Goal: Obtain resource: Download file/media

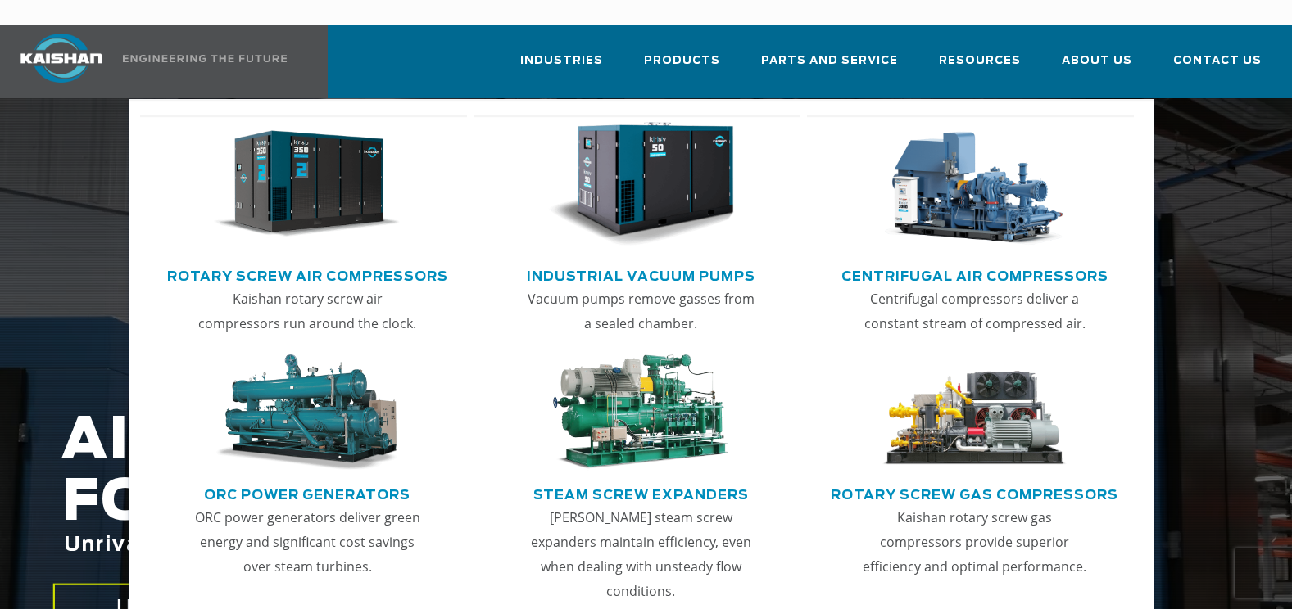
click at [347, 262] on link "Rotary Screw Air Compressors" at bounding box center [307, 274] width 281 height 25
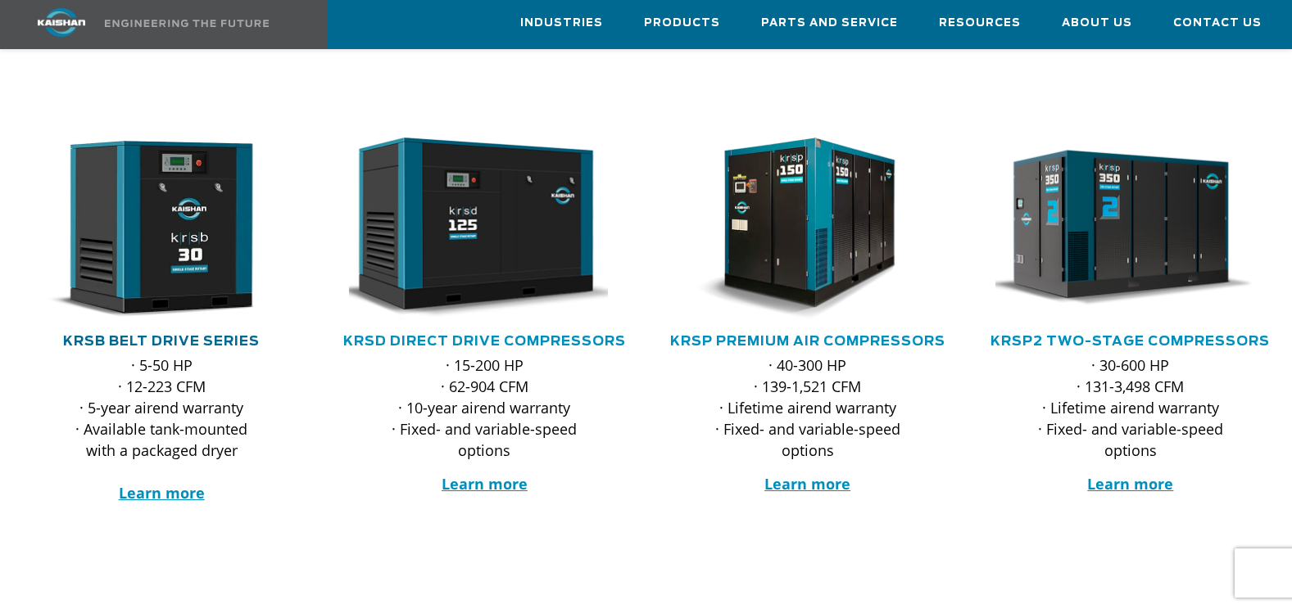
scroll to position [266, 0]
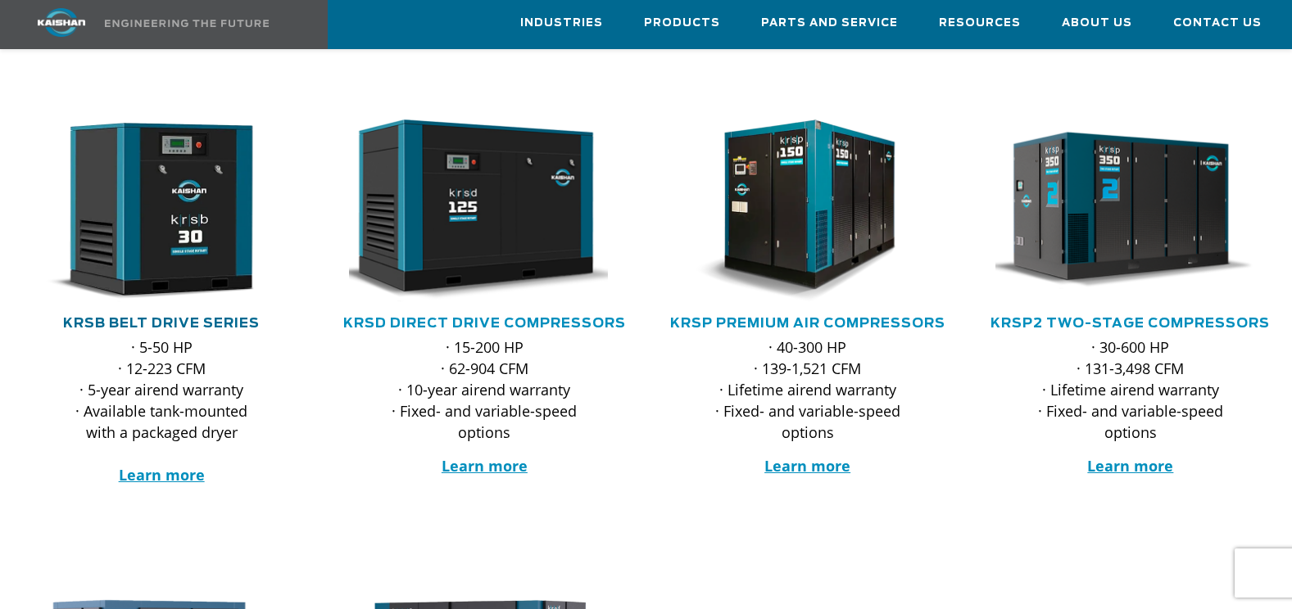
click at [185, 314] on div ".path{fill:none;stroke:#333;stroke-miterlimit:10;stroke-width:1.5px;} KRSB Belt…" at bounding box center [161, 313] width 323 height 518
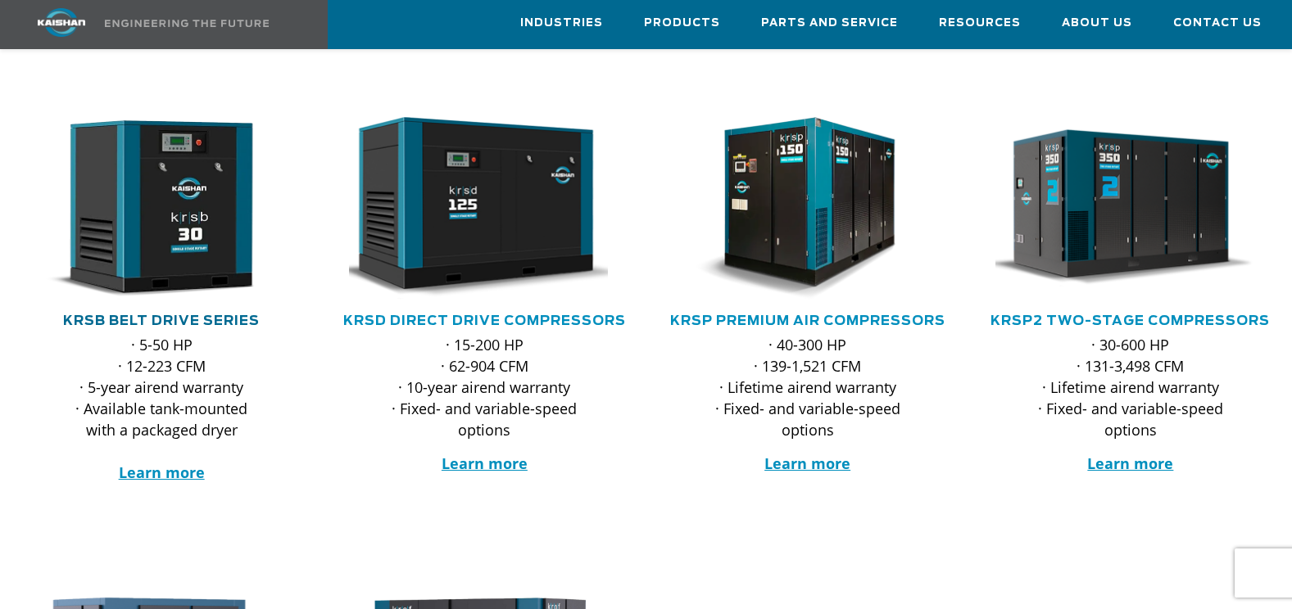
click at [191, 315] on link "KRSB Belt Drive Series" at bounding box center [161, 321] width 197 height 13
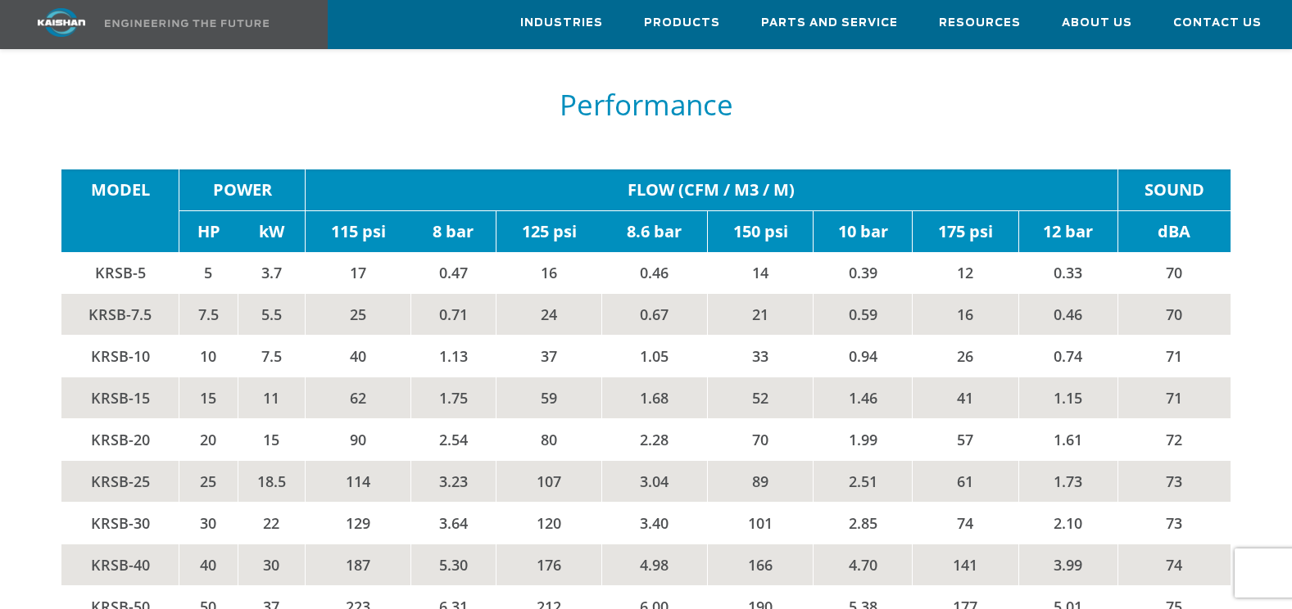
scroll to position [2539, 0]
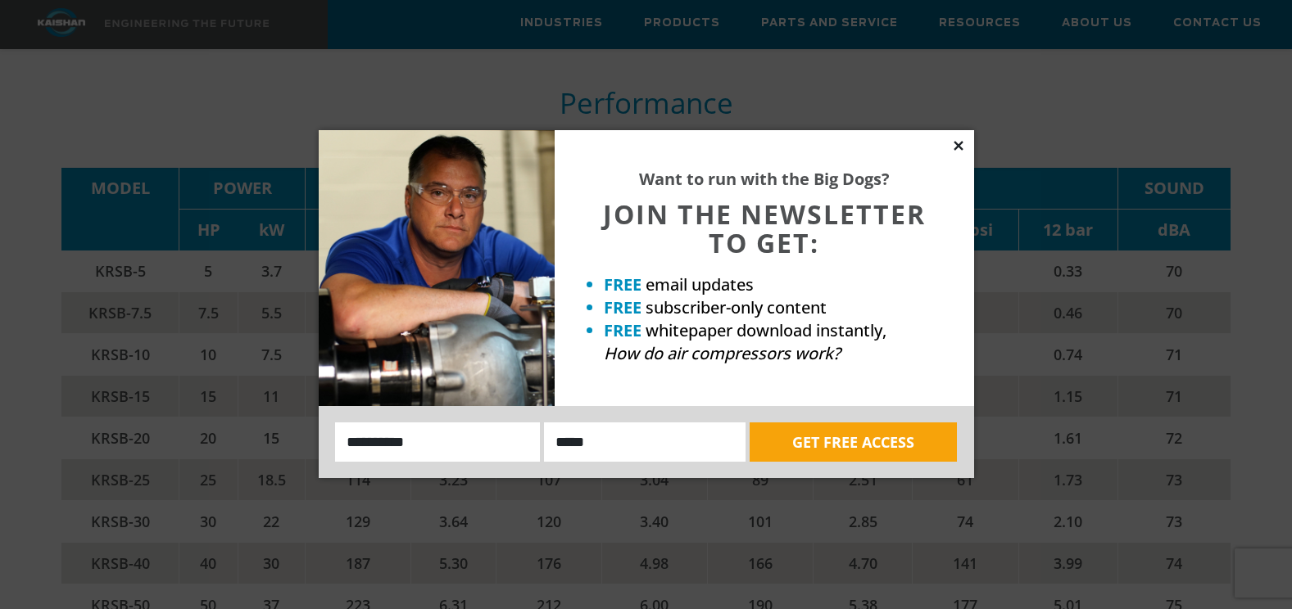
click at [965, 147] on icon at bounding box center [958, 145] width 15 height 15
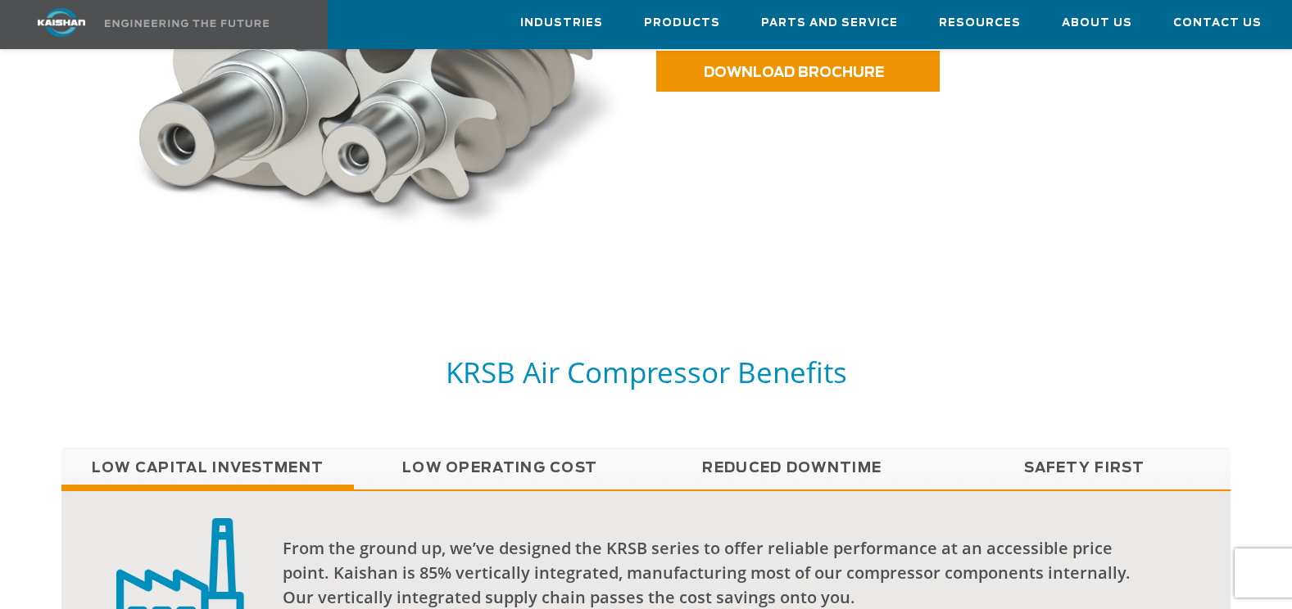
scroll to position [804, 0]
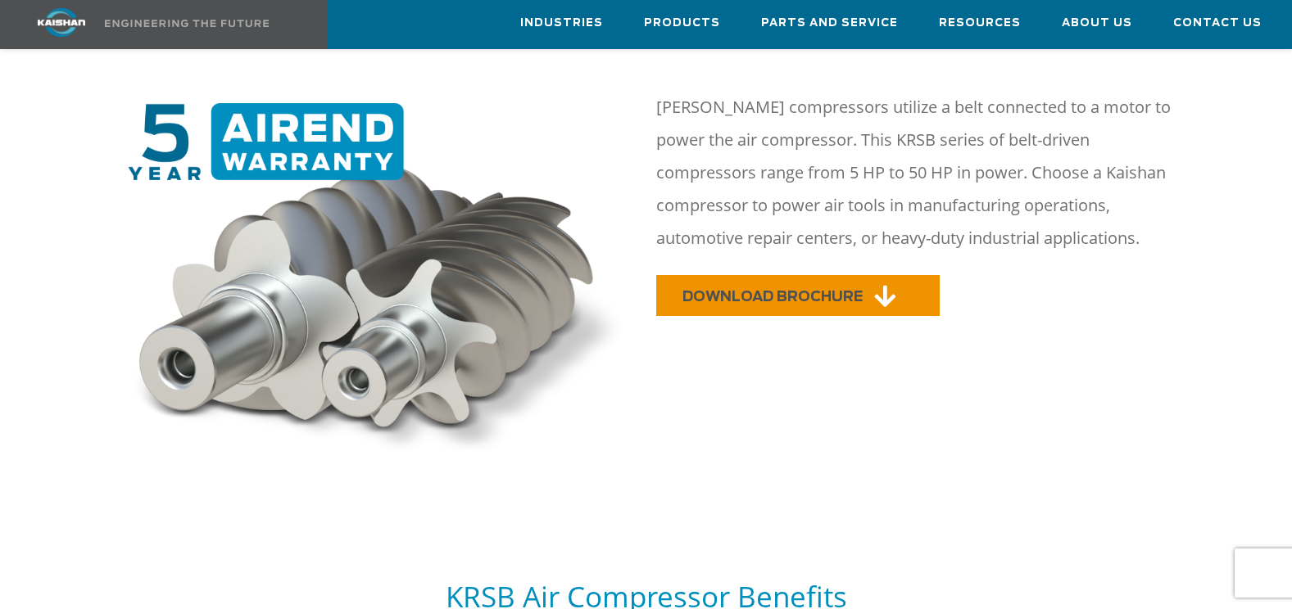
click at [807, 294] on div "DOWNLOAD BROCHURE" at bounding box center [943, 301] width 574 height 53
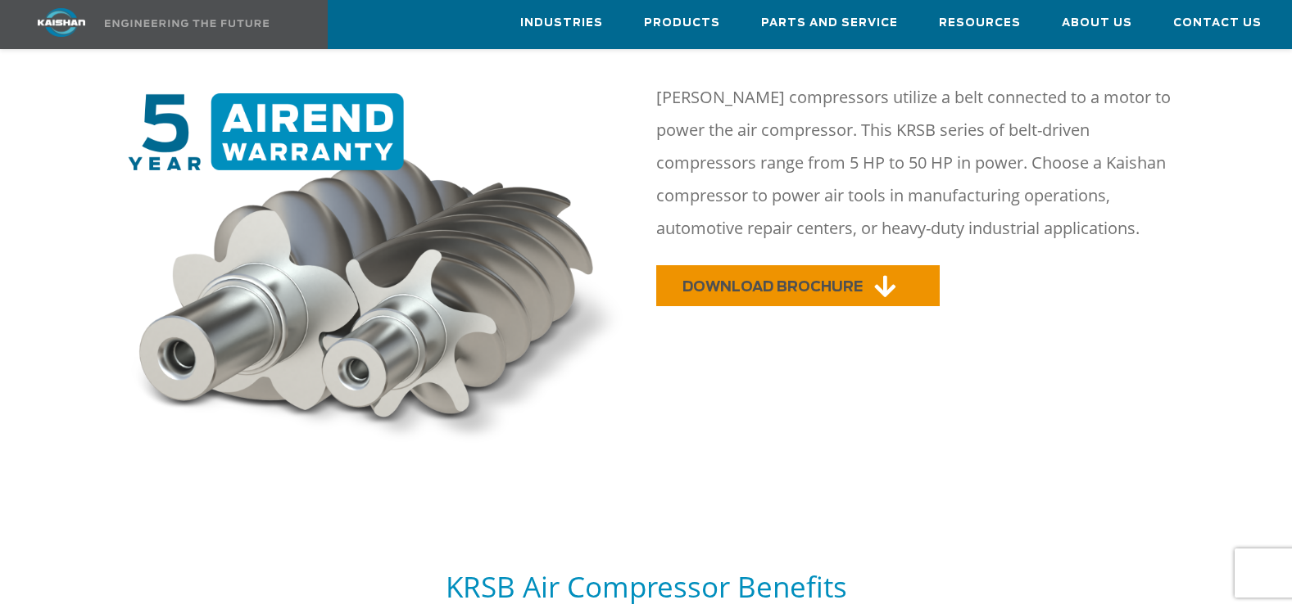
click at [843, 280] on span "DOWNLOAD BROCHURE" at bounding box center [772, 287] width 180 height 14
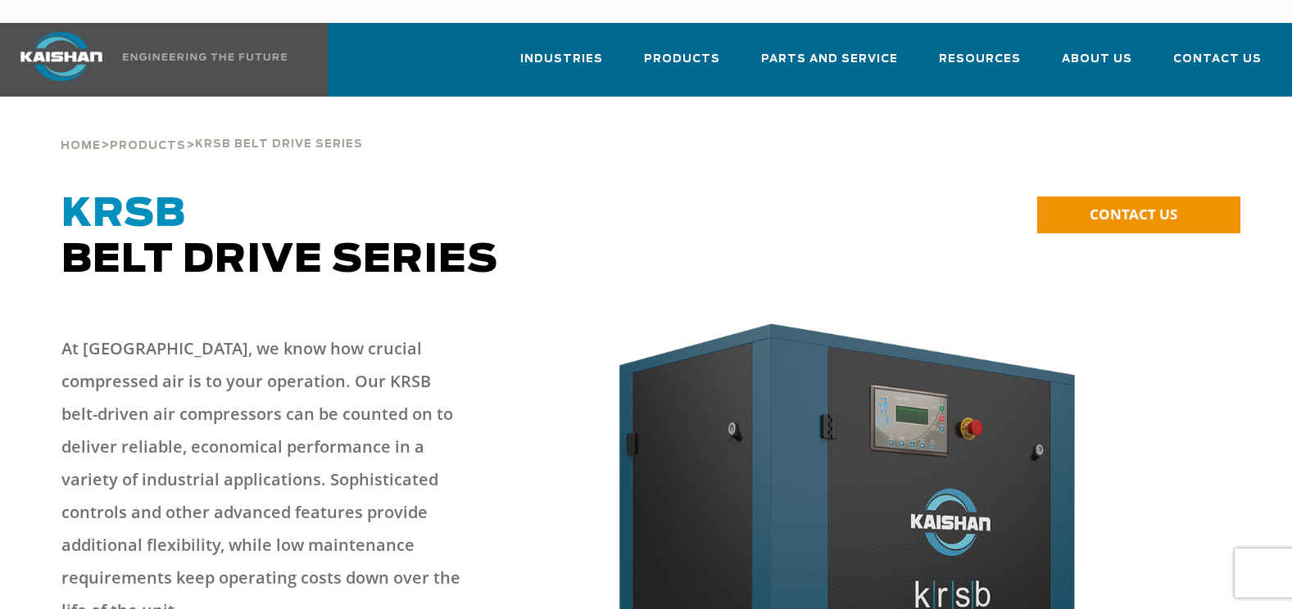
scroll to position [0, 0]
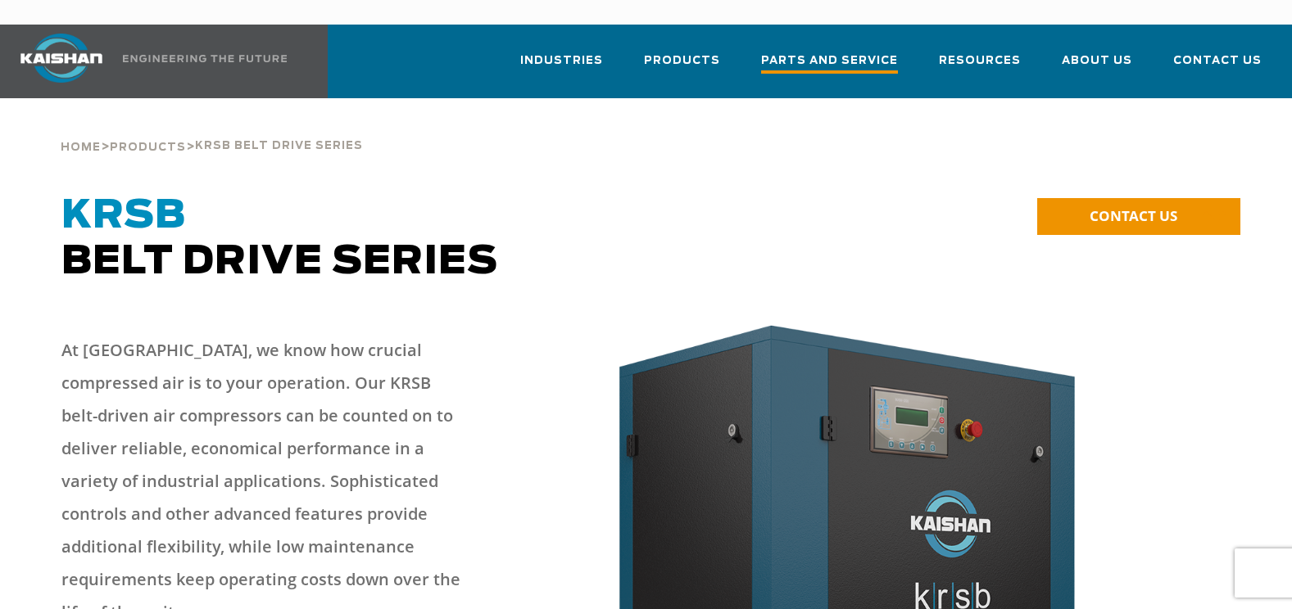
click at [846, 52] on span "Parts and Service" at bounding box center [829, 63] width 137 height 22
